Goal: Information Seeking & Learning: Find contact information

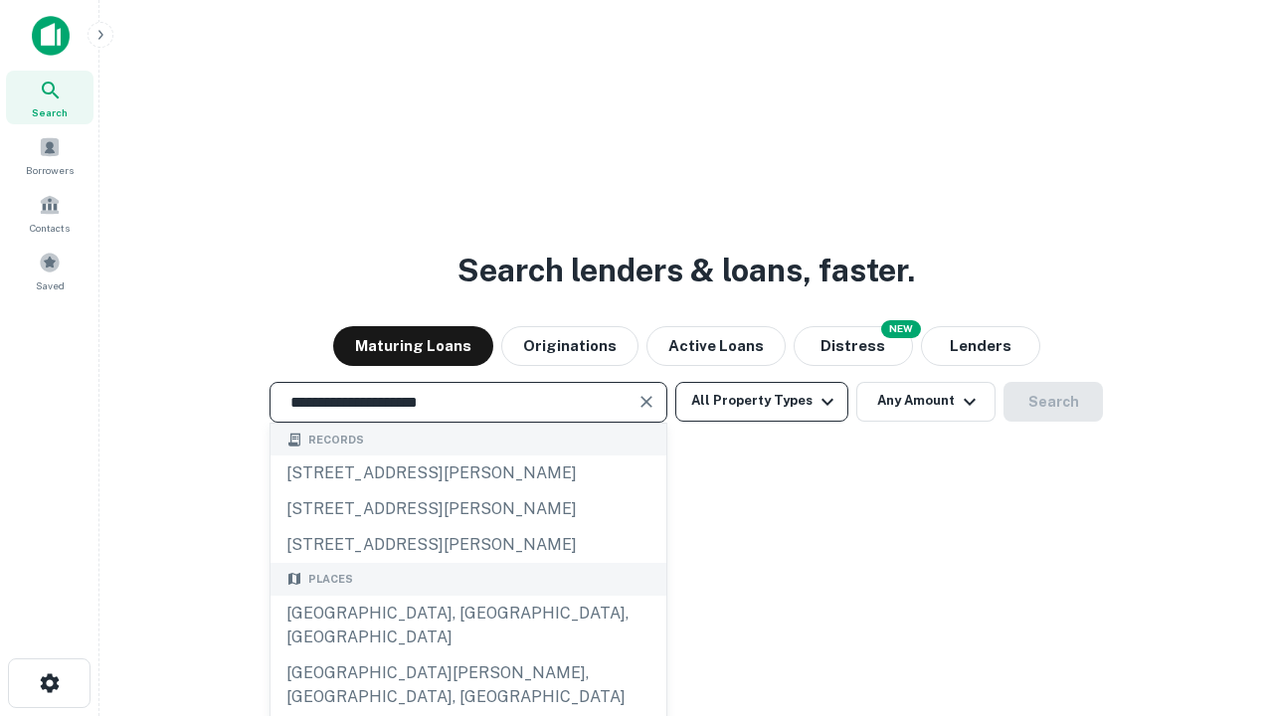
click at [467, 655] on div "Santa Monica, CA, USA" at bounding box center [468, 626] width 396 height 60
click at [762, 401] on button "All Property Types" at bounding box center [761, 402] width 173 height 40
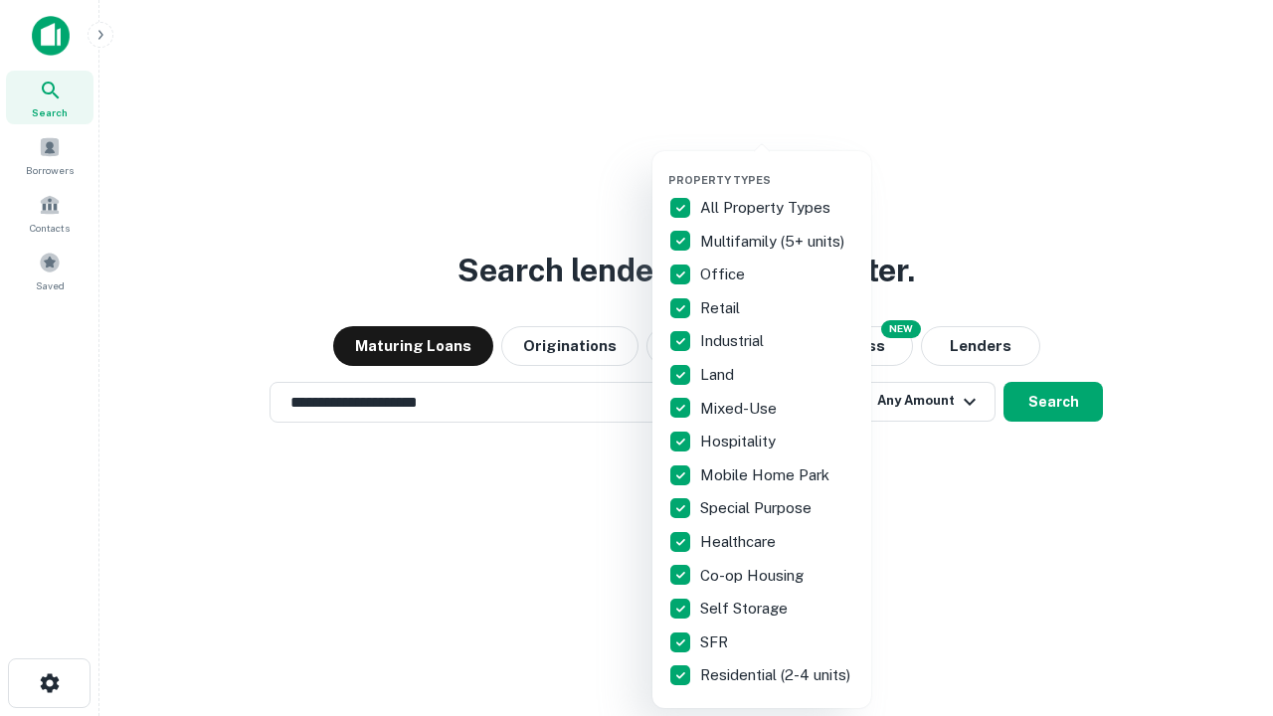
type input "**********"
click at [778, 167] on button "button" at bounding box center [777, 167] width 219 height 1
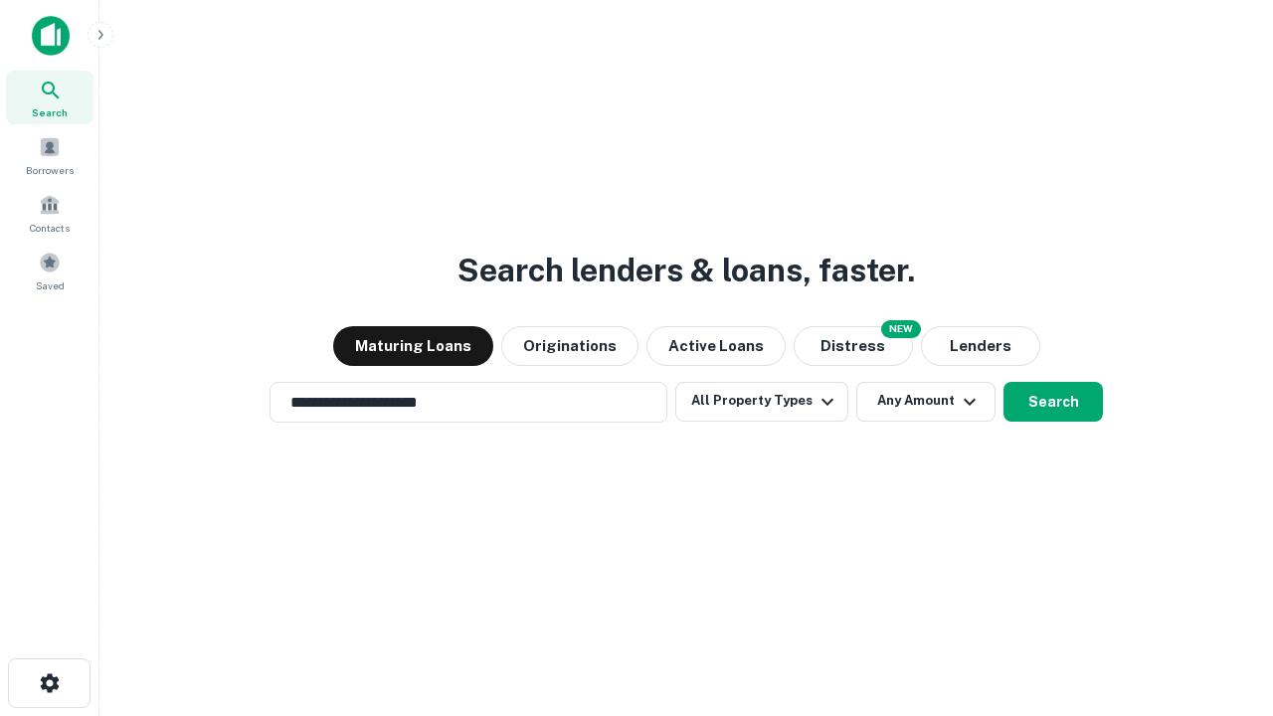
scroll to position [31, 0]
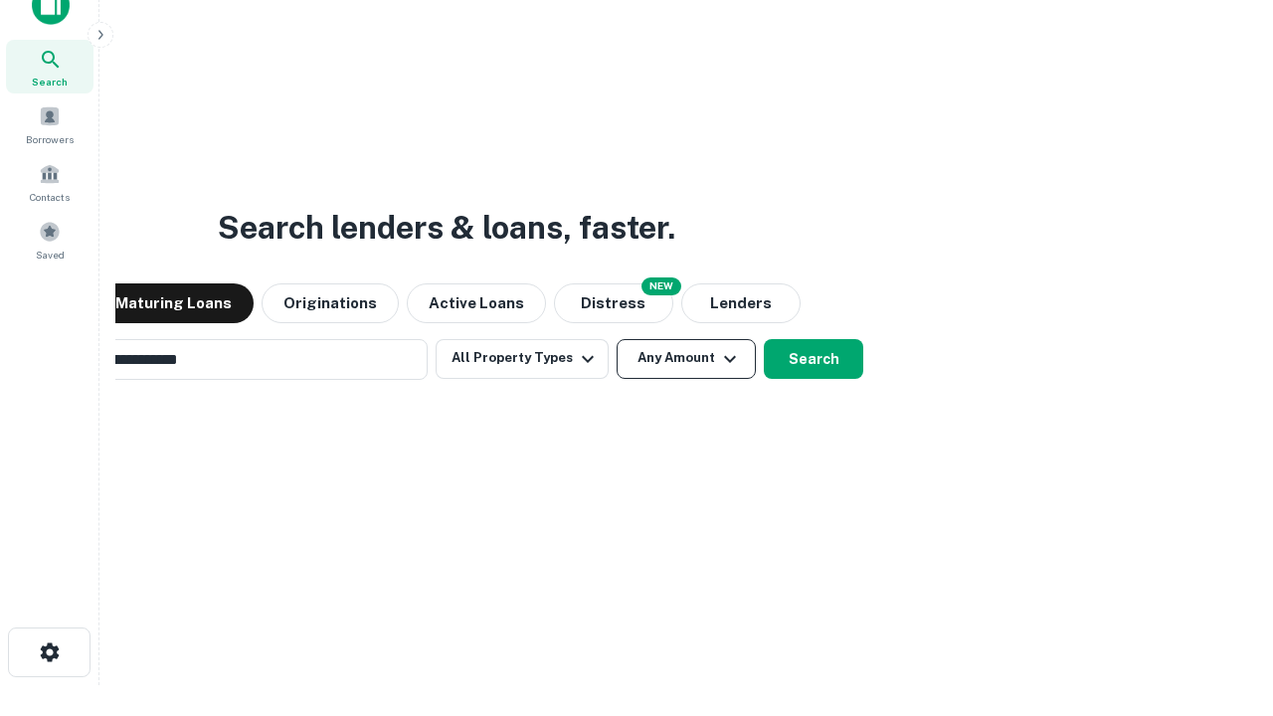
click at [617, 339] on button "Any Amount" at bounding box center [686, 359] width 139 height 40
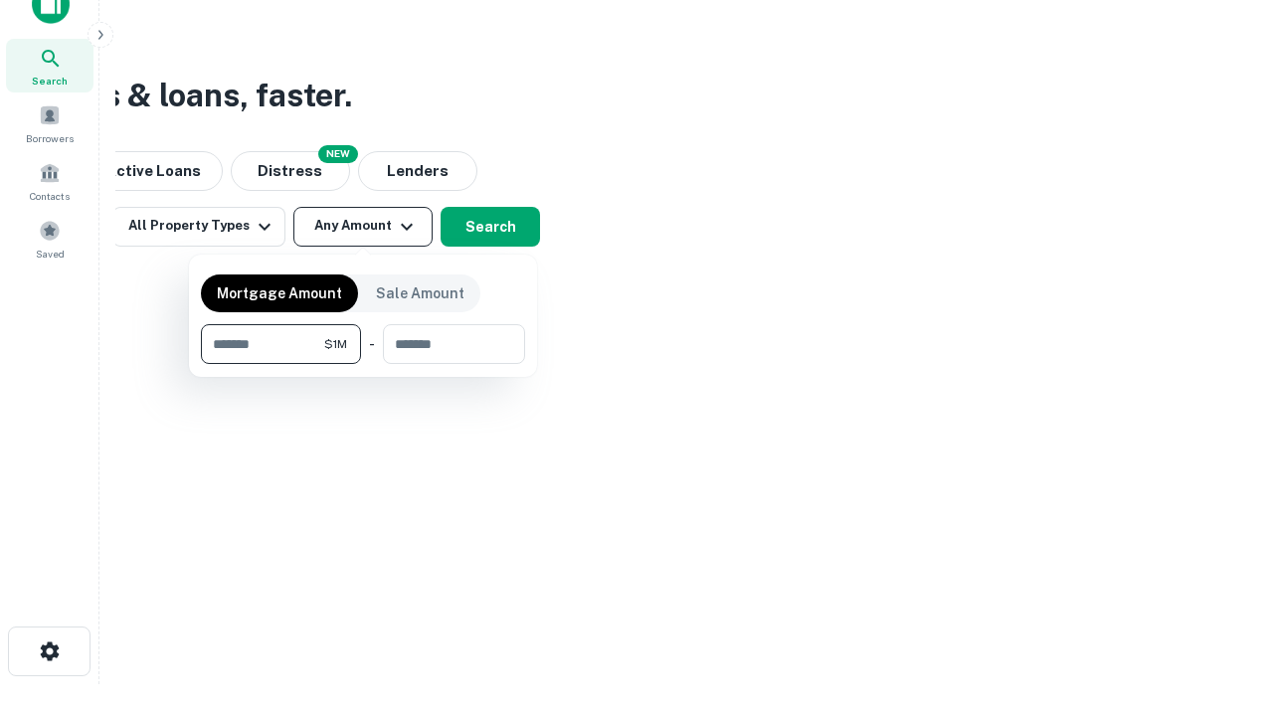
type input "*******"
click at [363, 364] on button "button" at bounding box center [363, 364] width 324 height 1
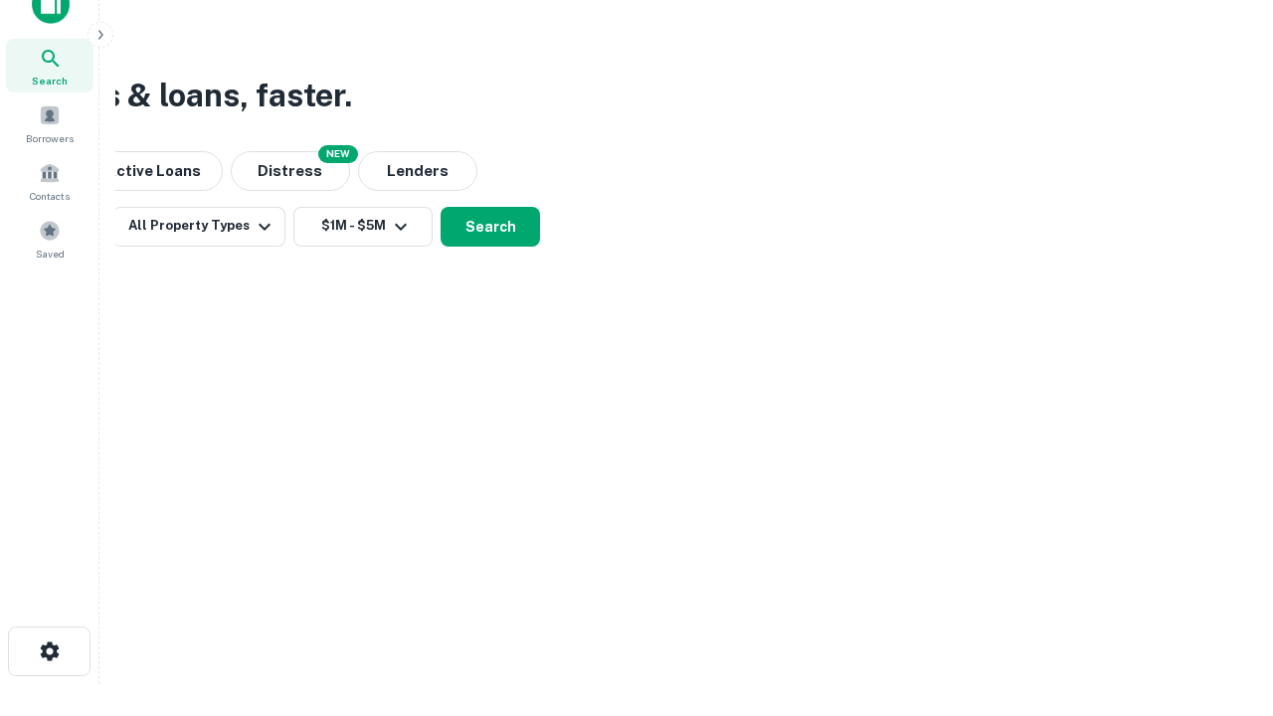
scroll to position [31, 0]
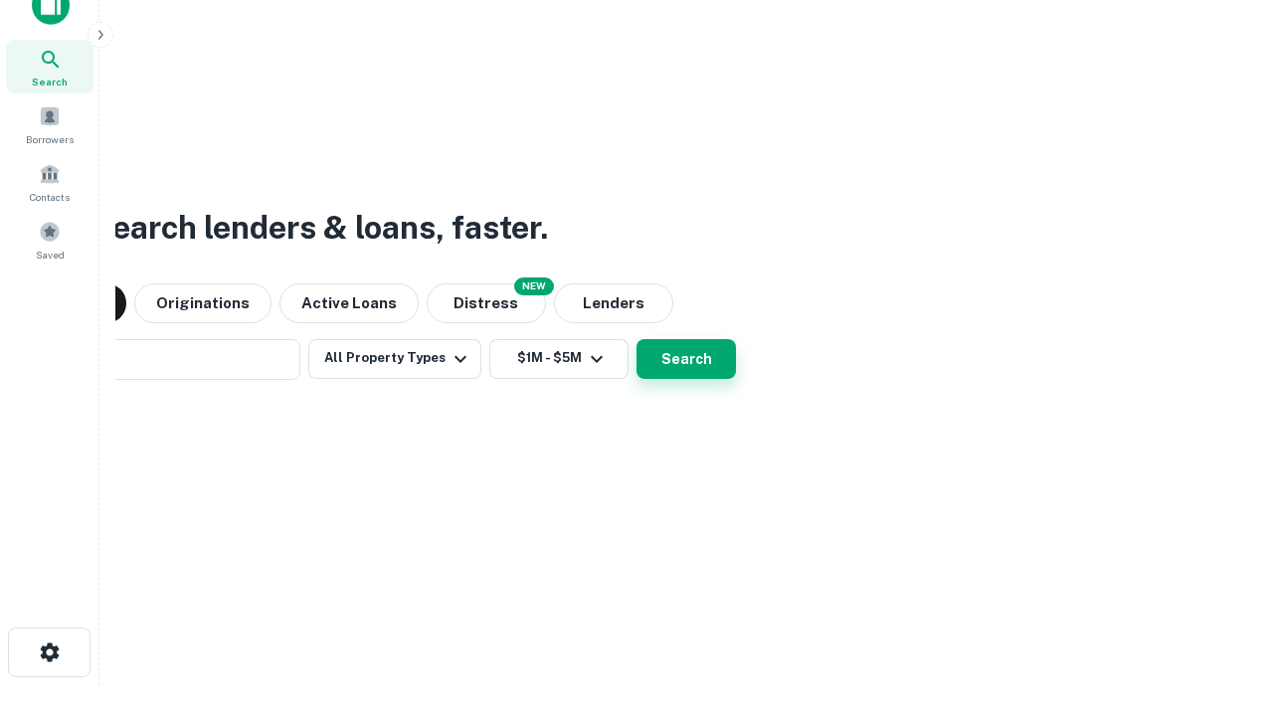
click at [636, 339] on button "Search" at bounding box center [685, 359] width 99 height 40
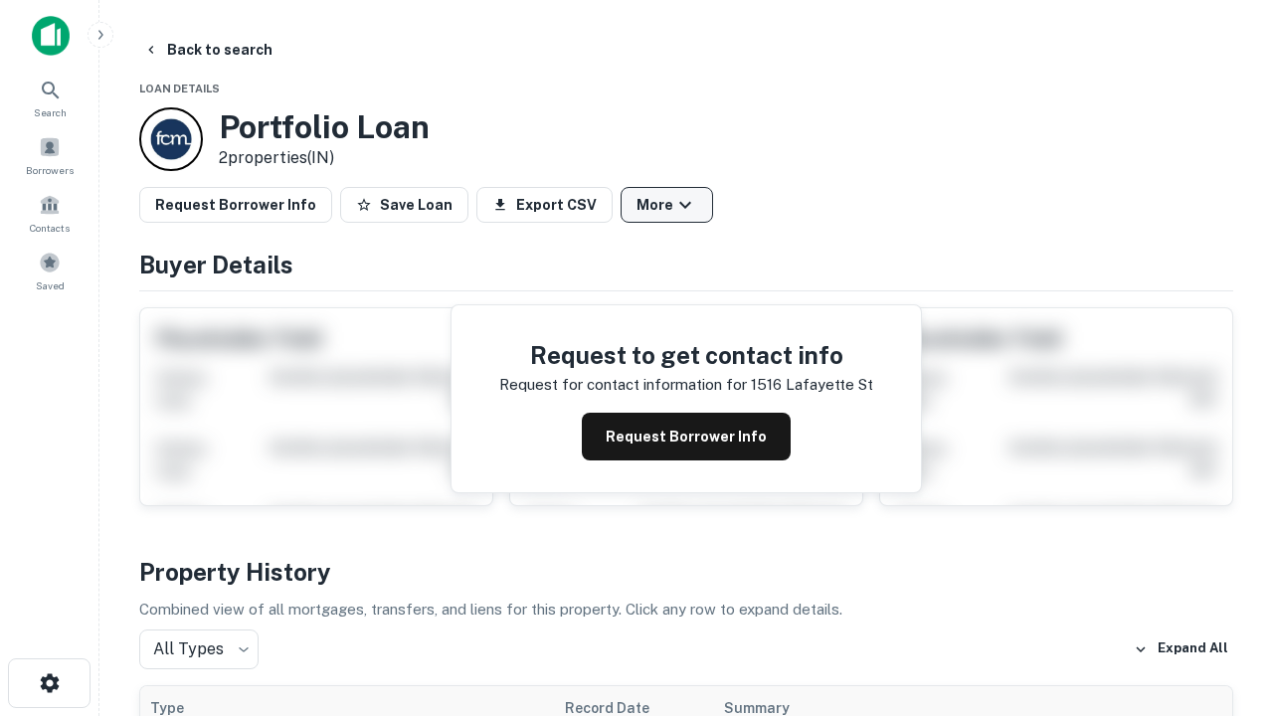
click at [666, 205] on button "More" at bounding box center [667, 205] width 92 height 36
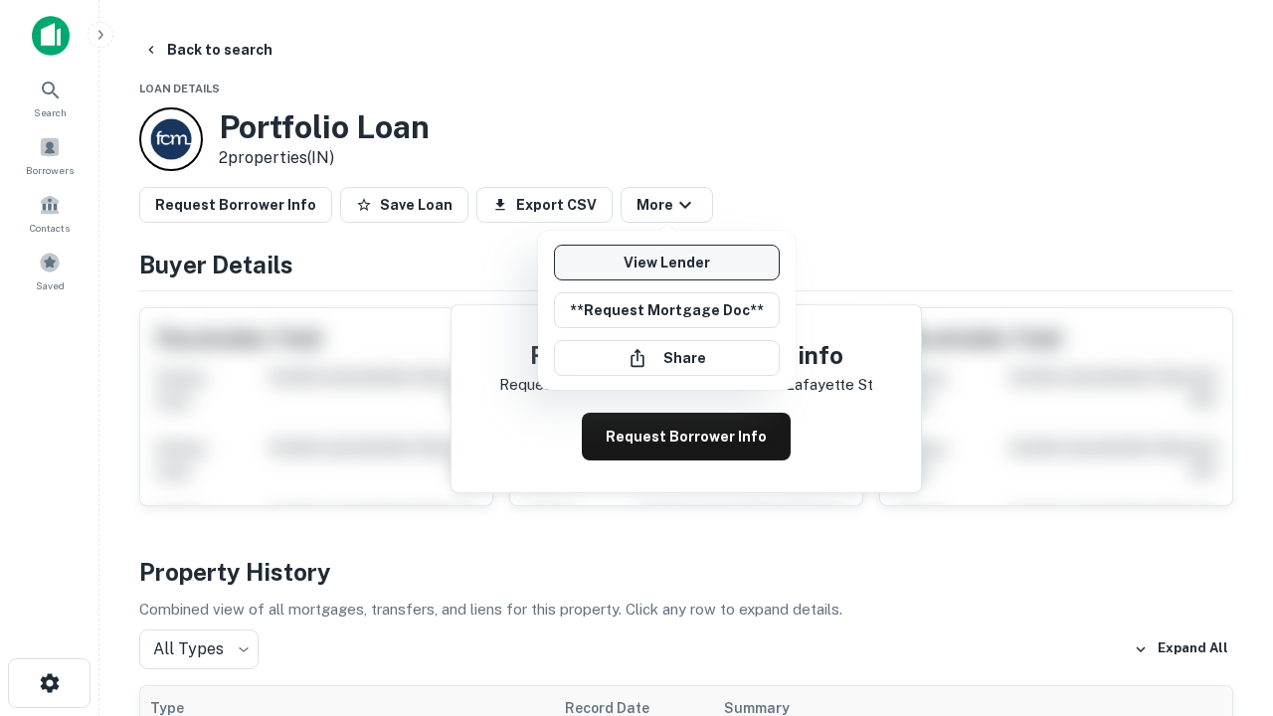
click at [666, 263] on link "View Lender" at bounding box center [667, 263] width 226 height 36
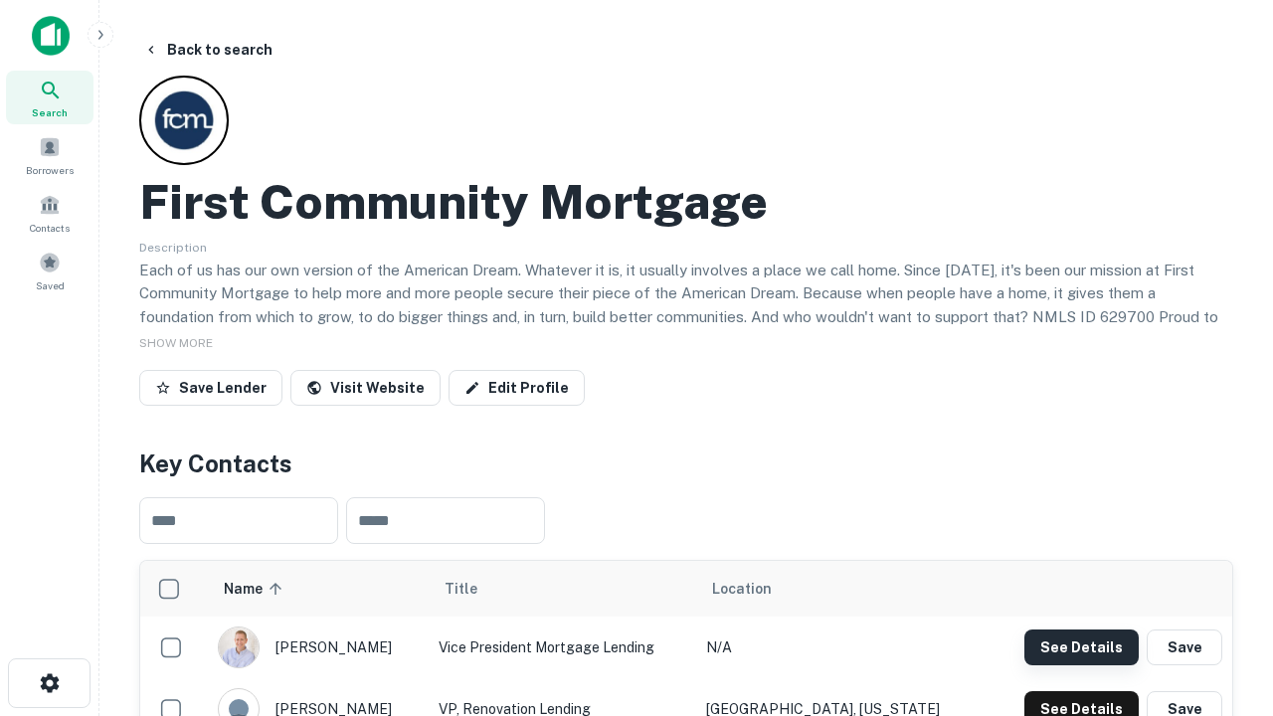
click at [1081, 646] on button "See Details" at bounding box center [1081, 647] width 114 height 36
click at [49, 683] on icon "button" at bounding box center [50, 683] width 24 height 24
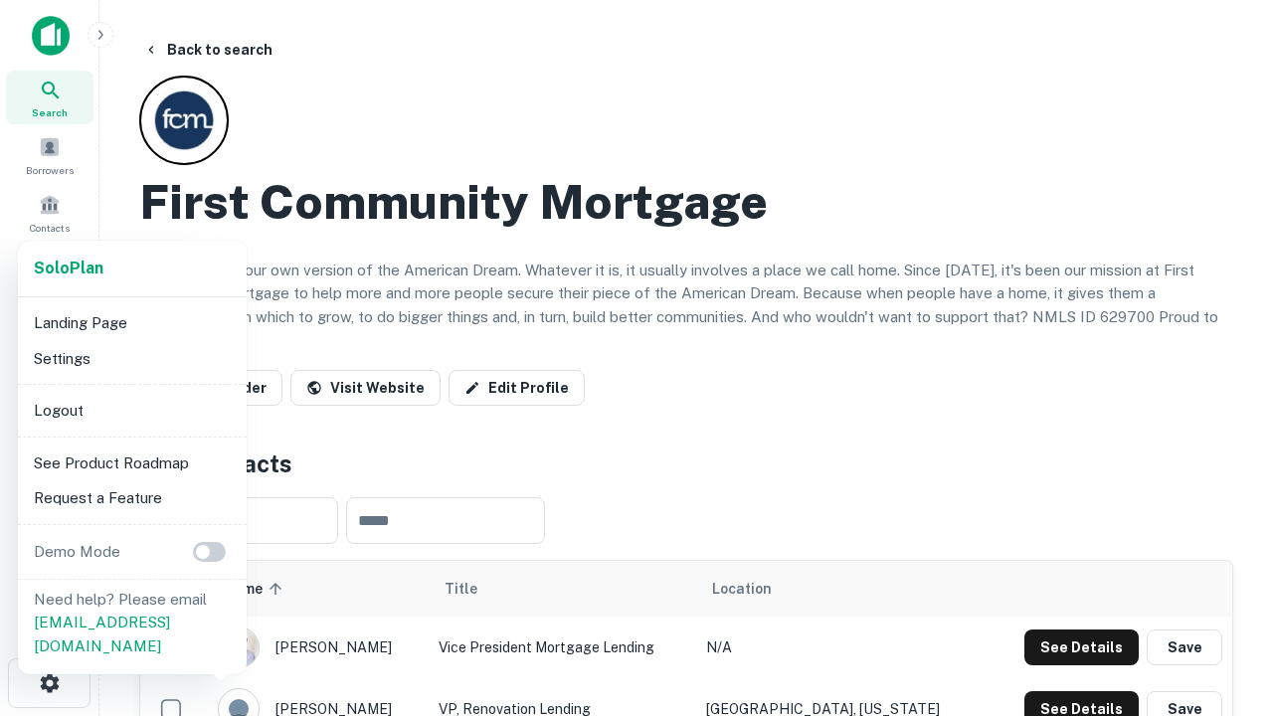
click at [131, 410] on li "Logout" at bounding box center [132, 411] width 213 height 36
